Goal: Obtain resource: Obtain resource

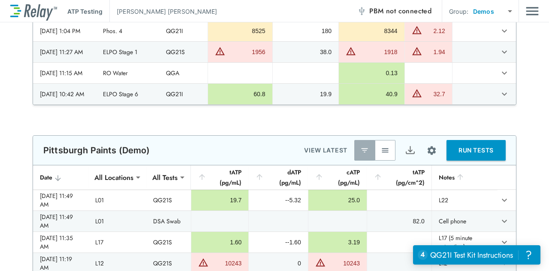
scroll to position [515, 0]
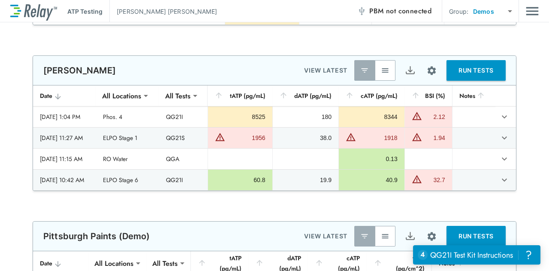
click at [384, 68] on img "button" at bounding box center [385, 70] width 9 height 9
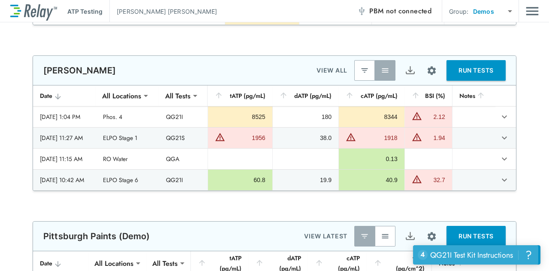
click at [472, 251] on div "QG21I Test Kit Instructions" at bounding box center [472, 254] width 83 height 11
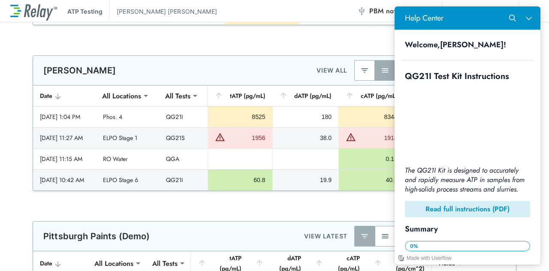
click at [471, 214] on b "Read full instructions (PDF)" at bounding box center [468, 209] width 84 height 10
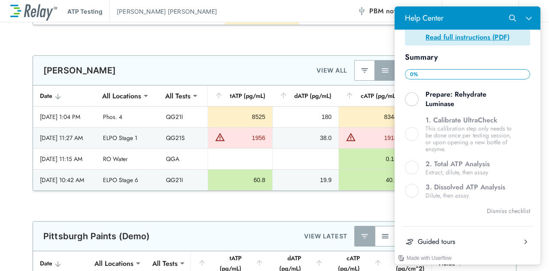
scroll to position [276, 0]
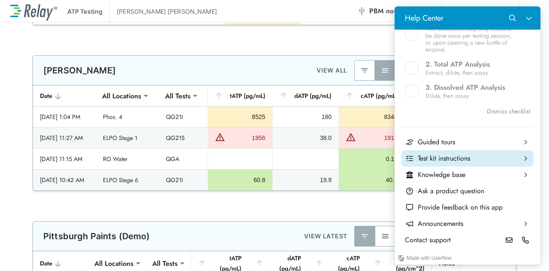
click at [491, 159] on div "Test kit instructions" at bounding box center [468, 158] width 100 height 9
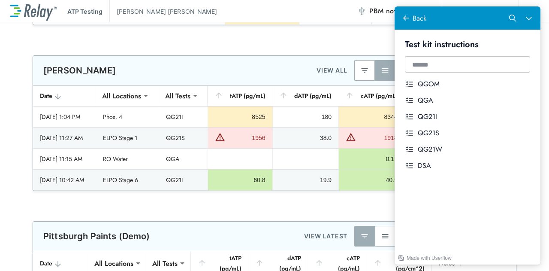
scroll to position [0, 0]
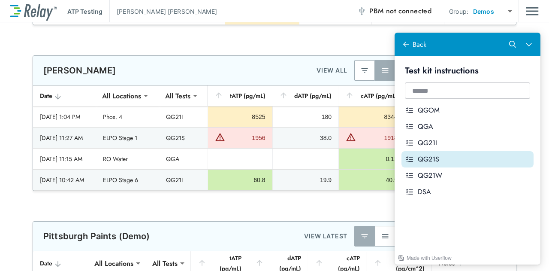
click at [445, 155] on div "QG21S" at bounding box center [474, 159] width 112 height 9
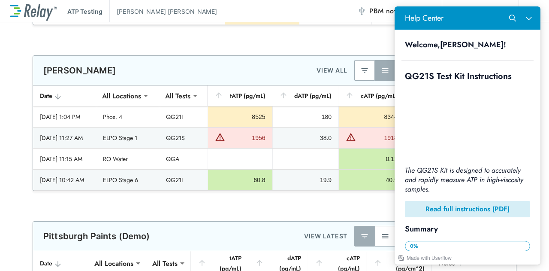
click at [458, 204] on b "Read full instructions (PDF)" at bounding box center [468, 209] width 84 height 10
